Goal: Check status: Check status

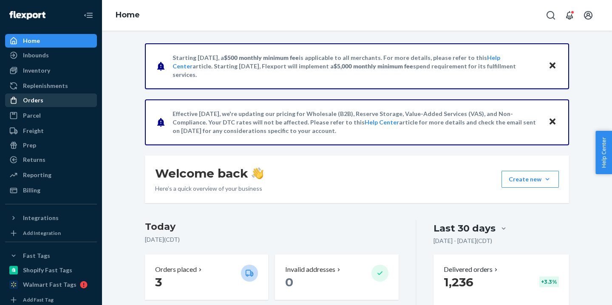
click at [75, 105] on div "Orders" at bounding box center [51, 100] width 90 height 12
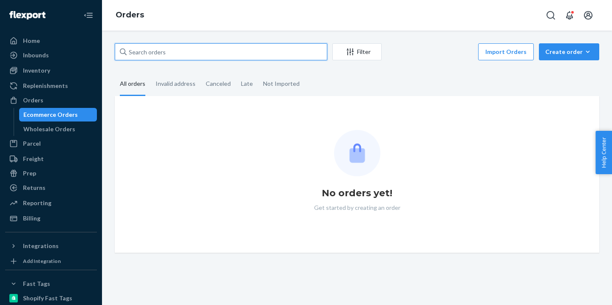
click at [181, 45] on input "text" at bounding box center [221, 51] width 213 height 17
paste input "T7U3EUEKMM"
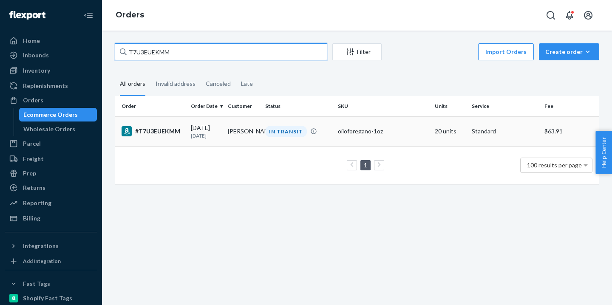
type input "T7U3EUEKMM"
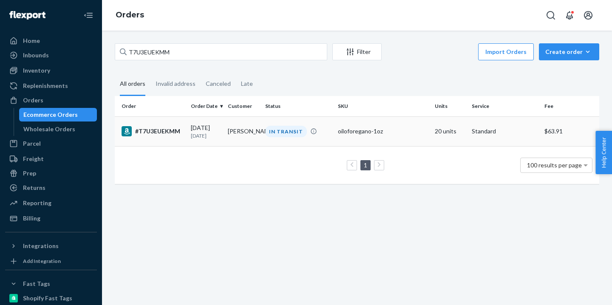
click at [256, 126] on td "[PERSON_NAME]" at bounding box center [242, 131] width 37 height 30
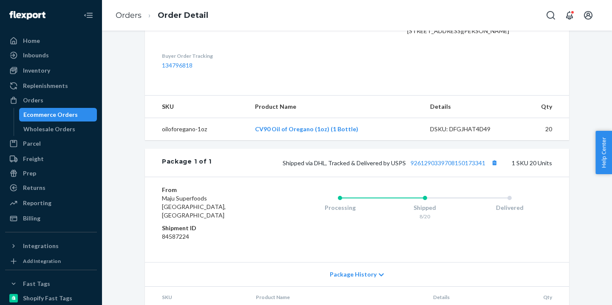
scroll to position [306, 0]
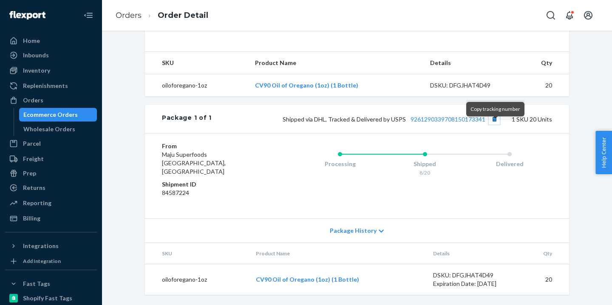
click at [496, 125] on button "Copy tracking number" at bounding box center [494, 118] width 11 height 11
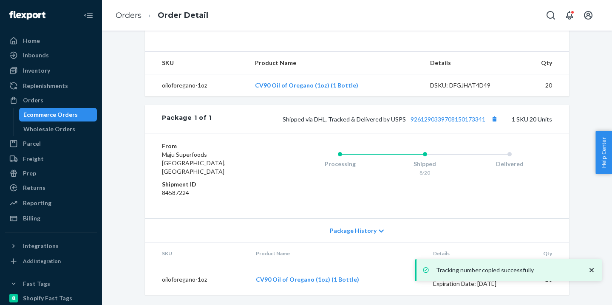
click at [440, 125] on div "Shipped via DHL, Tracked & Delivered by USPS 9261290339708150173341 1 SKU 20 Un…" at bounding box center [382, 118] width 340 height 11
click at [440, 123] on link "9261290339708150173341" at bounding box center [448, 119] width 75 height 7
click at [65, 116] on div "Ecommerce Orders" at bounding box center [50, 115] width 54 height 9
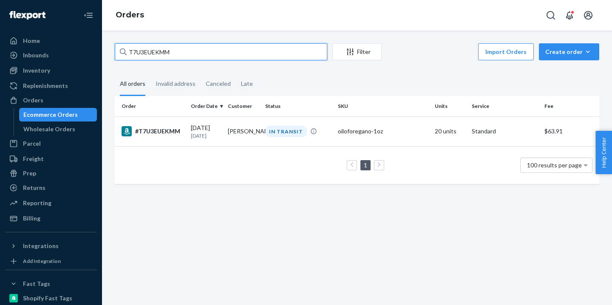
click at [160, 58] on input "T7U3EUEKMM" at bounding box center [221, 51] width 213 height 17
click at [161, 57] on input "T7U3EUEKMM" at bounding box center [221, 51] width 213 height 17
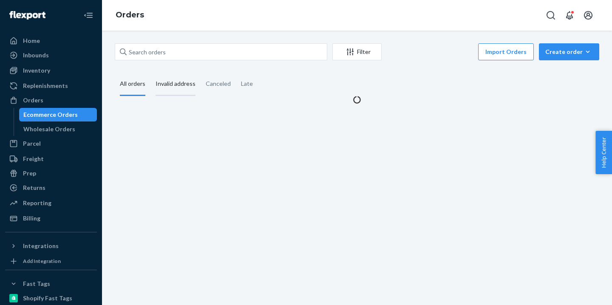
click at [180, 83] on div "Invalid address" at bounding box center [176, 84] width 40 height 23
click at [150, 73] on input "Invalid address" at bounding box center [150, 73] width 0 height 0
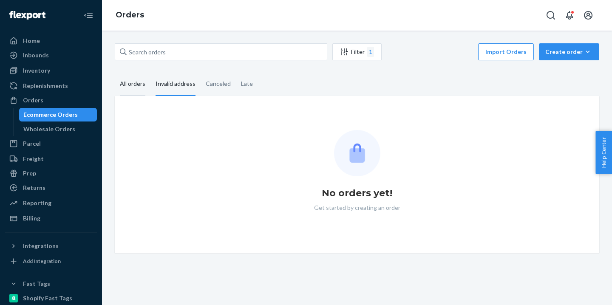
click at [146, 85] on div "All orders" at bounding box center [133, 84] width 36 height 23
click at [115, 73] on input "All orders" at bounding box center [115, 73] width 0 height 0
